Goal: Navigation & Orientation: Find specific page/section

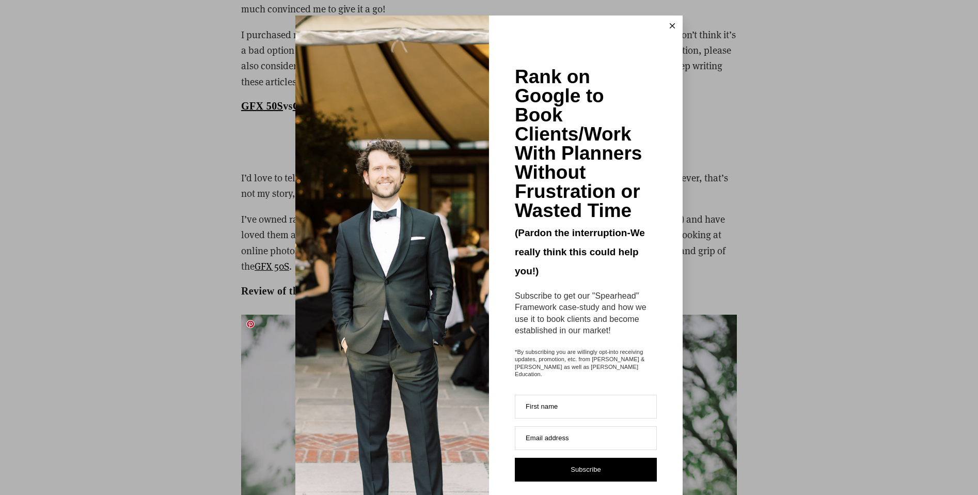
scroll to position [5319, 0]
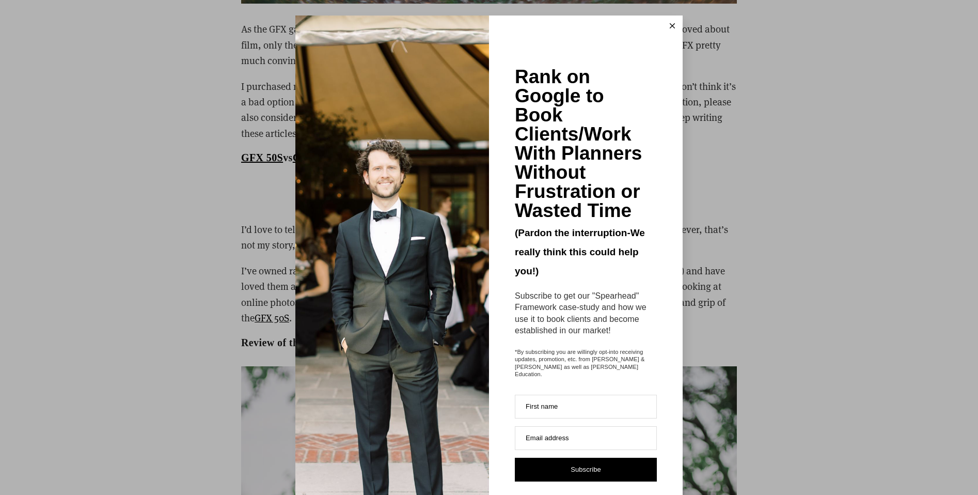
click at [670, 26] on line at bounding box center [672, 26] width 5 height 5
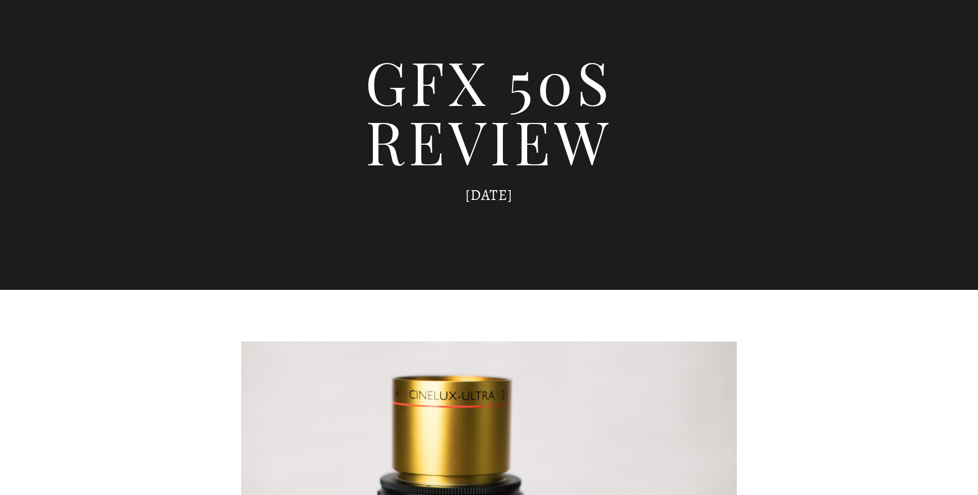
scroll to position [0, 0]
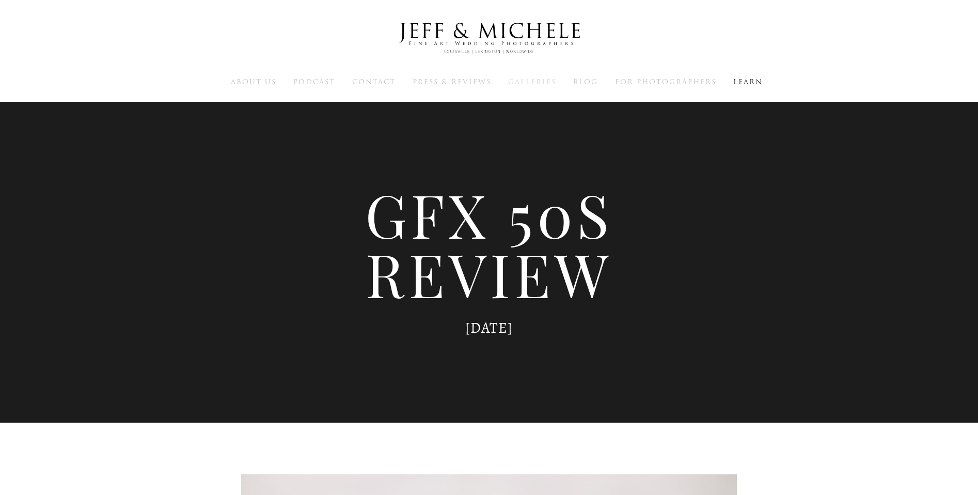
click at [537, 78] on span "Galleries" at bounding box center [532, 82] width 48 height 10
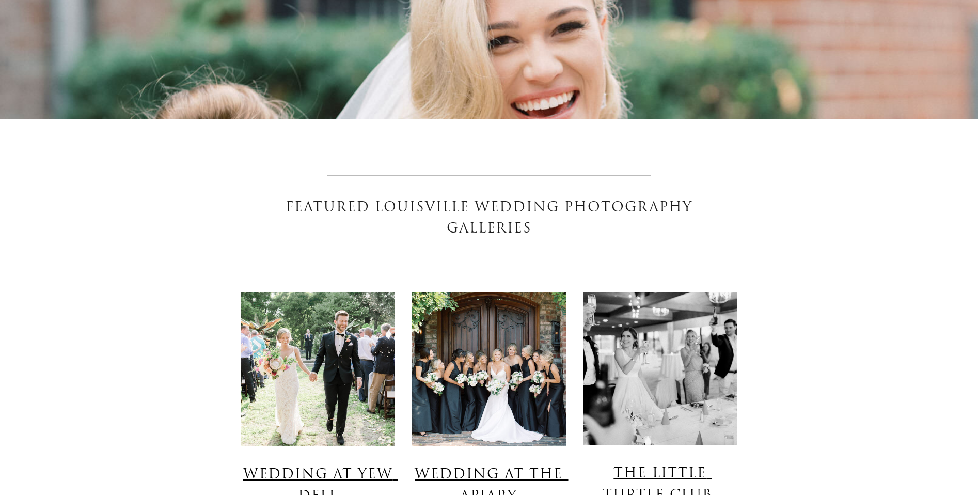
scroll to position [826, 0]
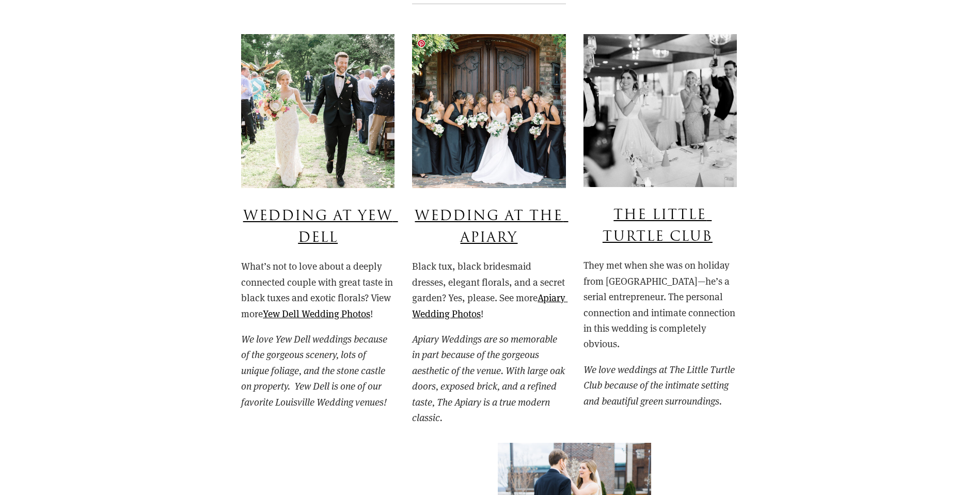
click at [502, 121] on img at bounding box center [488, 111] width 153 height 154
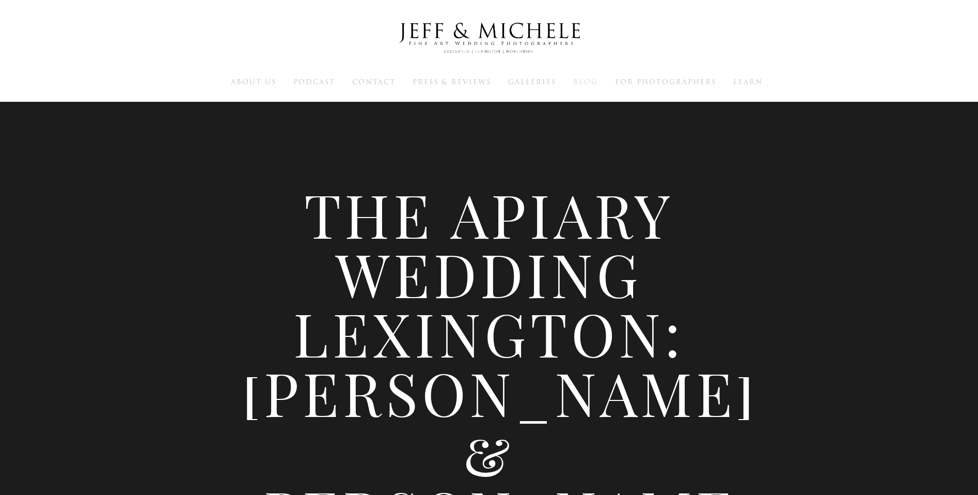
click at [580, 82] on span "Blog" at bounding box center [585, 82] width 25 height 10
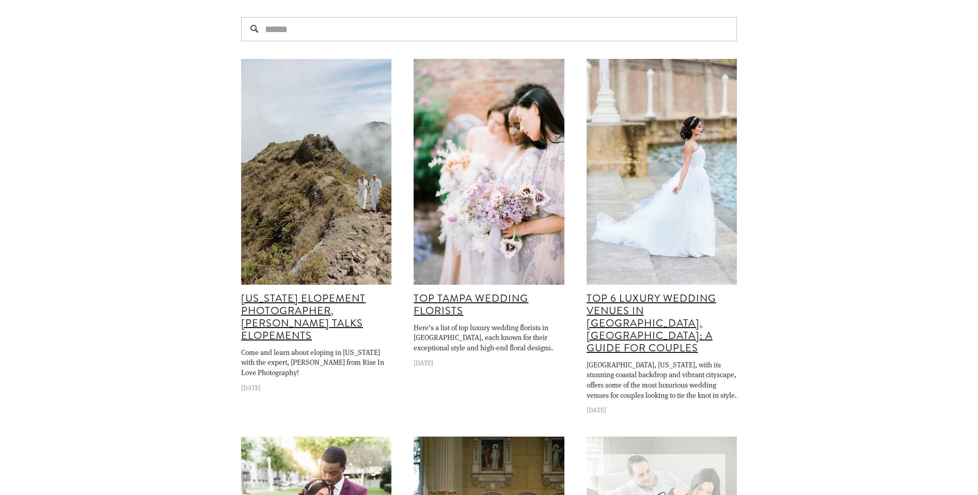
scroll to position [671, 0]
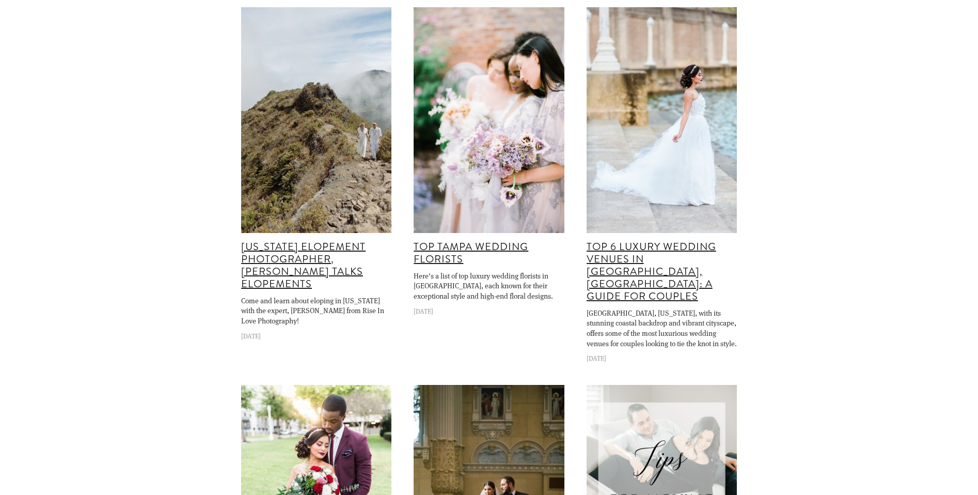
click at [332, 117] on img at bounding box center [316, 120] width 339 height 226
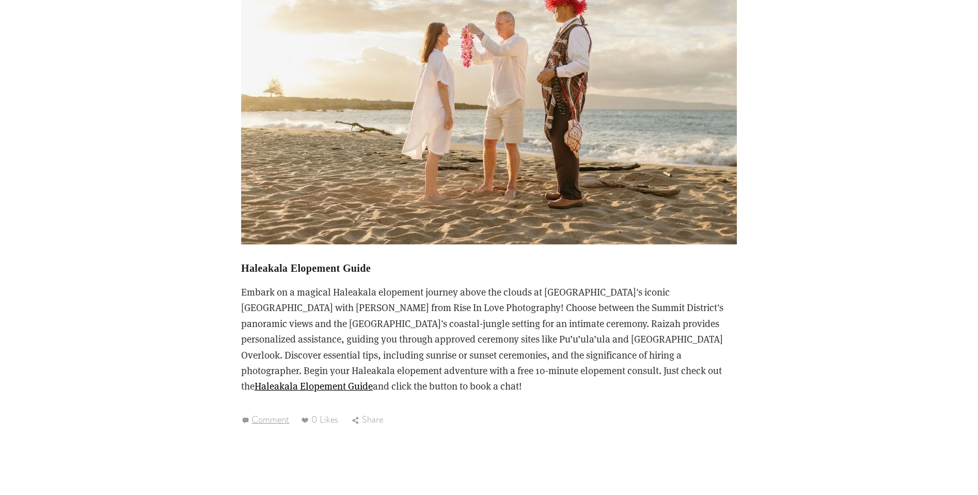
scroll to position [1911, 0]
